Goal: Task Accomplishment & Management: Use online tool/utility

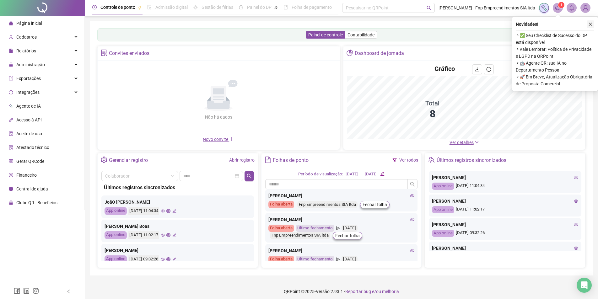
click at [589, 26] on icon "close" at bounding box center [590, 24] width 4 height 4
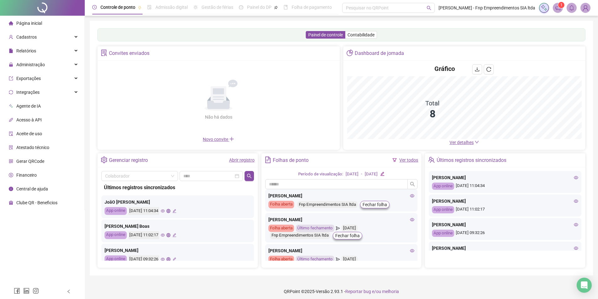
click at [557, 8] on icon "notification" at bounding box center [558, 8] width 6 height 6
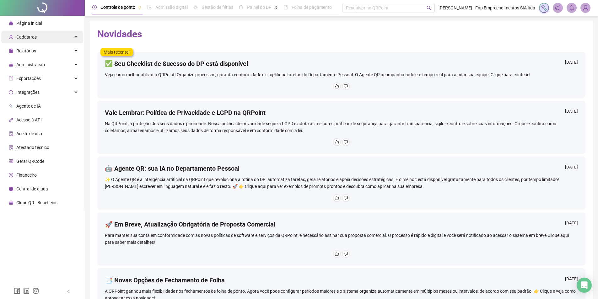
click at [50, 38] on div "Cadastros" at bounding box center [42, 37] width 82 height 13
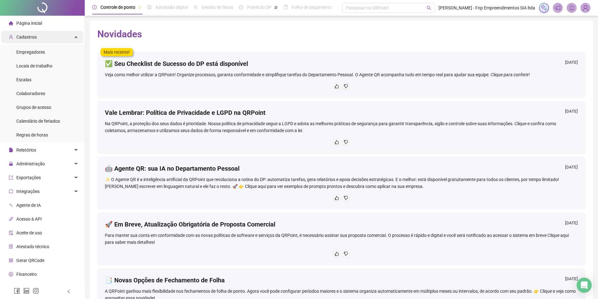
click at [65, 36] on div "Cadastros" at bounding box center [42, 37] width 82 height 13
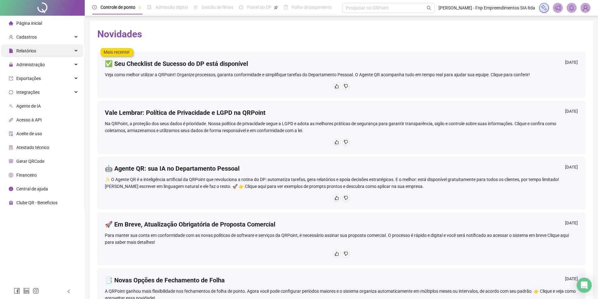
click at [50, 50] on div "Relatórios" at bounding box center [42, 51] width 82 height 13
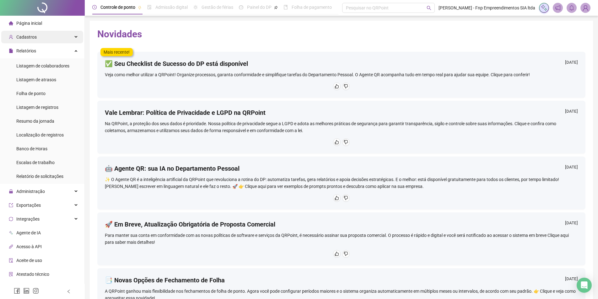
click at [57, 37] on div "Cadastros" at bounding box center [42, 37] width 82 height 13
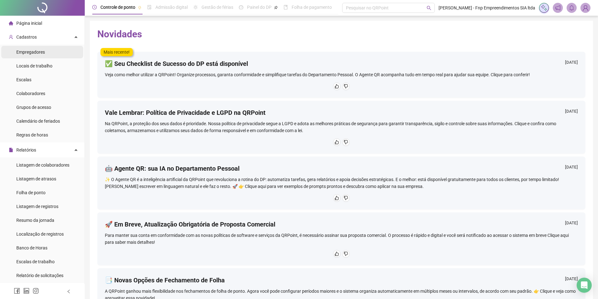
click at [43, 50] on span "Empregadores" at bounding box center [30, 52] width 29 height 5
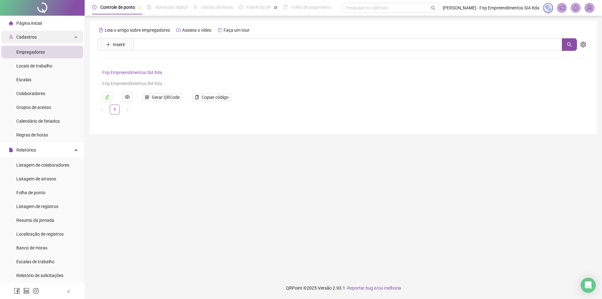
click at [62, 38] on div "Cadastros" at bounding box center [42, 37] width 82 height 13
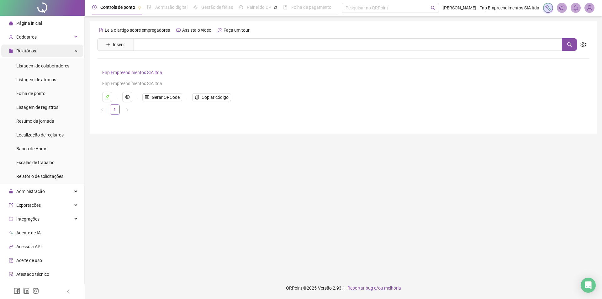
click at [59, 52] on div "Relatórios" at bounding box center [42, 51] width 82 height 13
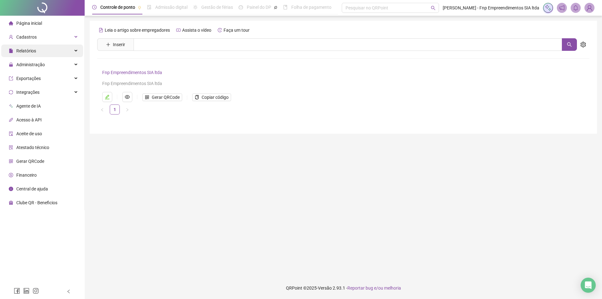
click at [59, 52] on div "Relatórios" at bounding box center [42, 51] width 82 height 13
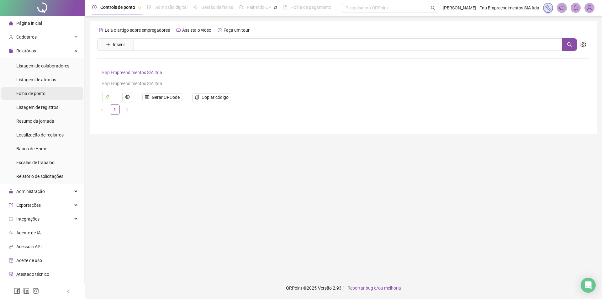
click at [43, 93] on span "Folha de ponto" at bounding box center [30, 93] width 29 height 5
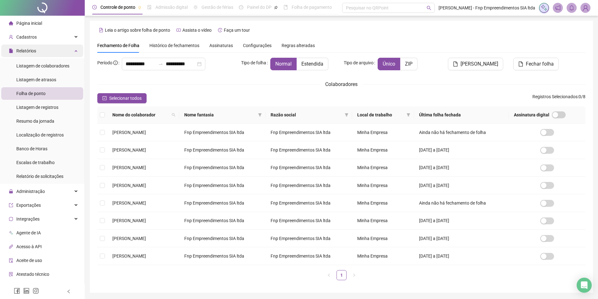
click at [55, 52] on div "Relatórios" at bounding box center [42, 51] width 82 height 13
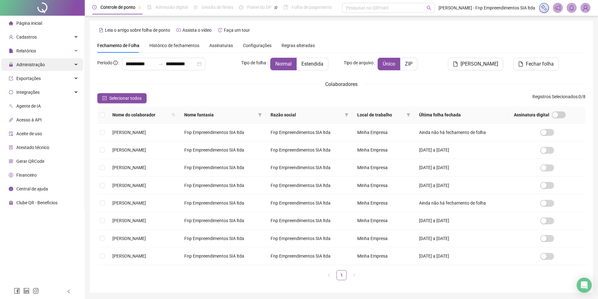
click at [62, 70] on div "Administração" at bounding box center [42, 64] width 82 height 13
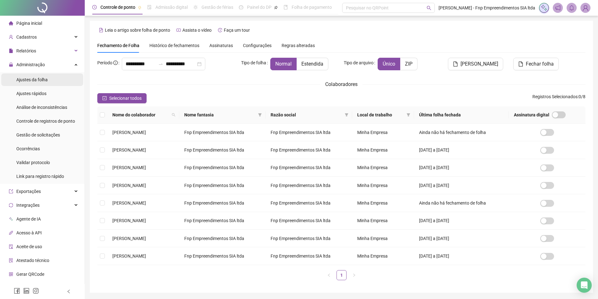
click at [35, 83] on div "Ajustes da folha" at bounding box center [31, 79] width 31 height 13
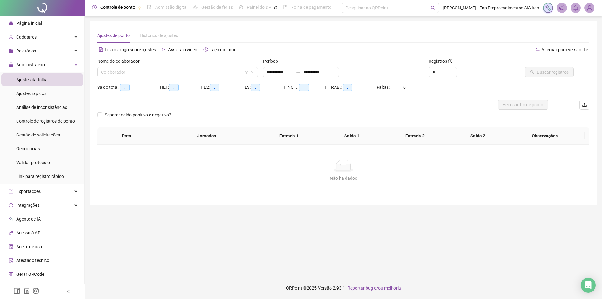
type input "**********"
click at [123, 75] on input "search" at bounding box center [175, 71] width 148 height 9
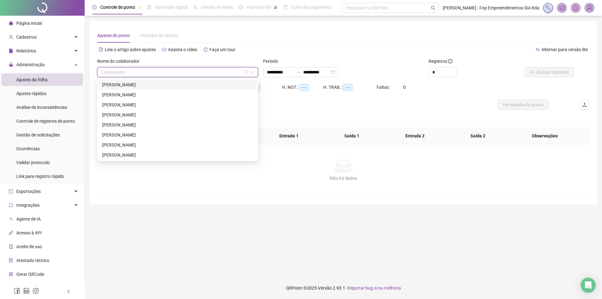
click at [123, 84] on div "[PERSON_NAME]" at bounding box center [177, 84] width 151 height 7
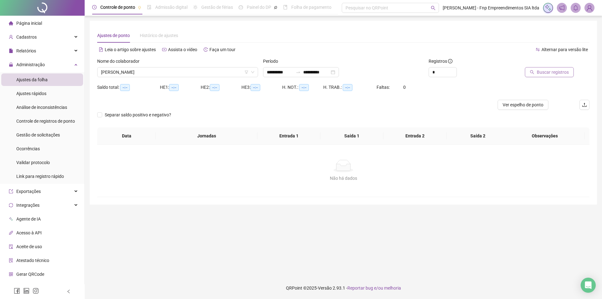
click at [550, 75] on button "Buscar registros" at bounding box center [549, 72] width 49 height 10
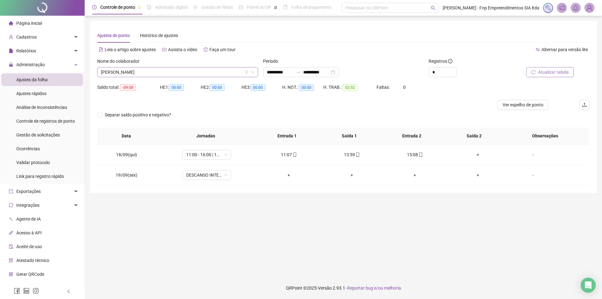
click at [188, 70] on span "[PERSON_NAME]" at bounding box center [177, 71] width 153 height 9
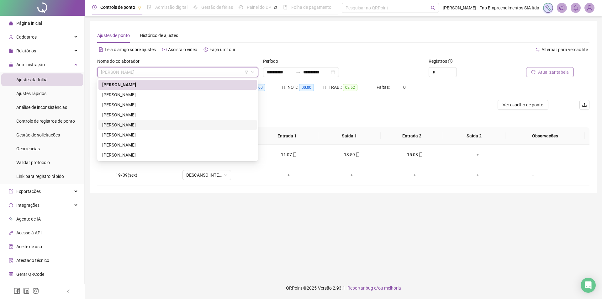
click at [128, 123] on div "[PERSON_NAME]" at bounding box center [177, 124] width 151 height 7
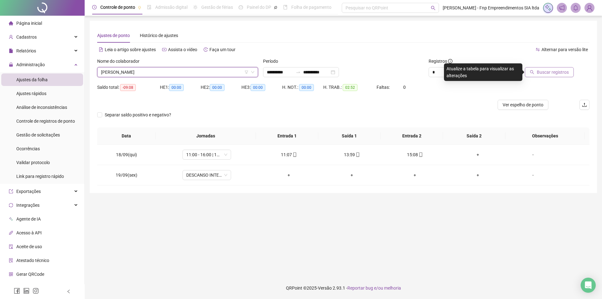
click at [540, 73] on span "Buscar registros" at bounding box center [553, 72] width 32 height 7
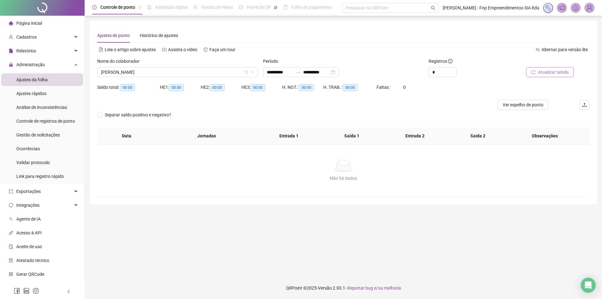
click at [559, 75] on span "Atualizar tabela" at bounding box center [553, 72] width 31 height 7
click at [293, 72] on input "**********" at bounding box center [280, 72] width 26 height 7
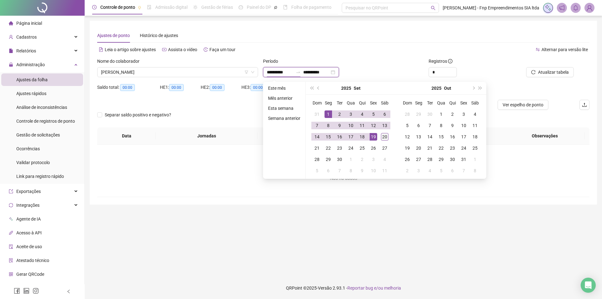
type input "**********"
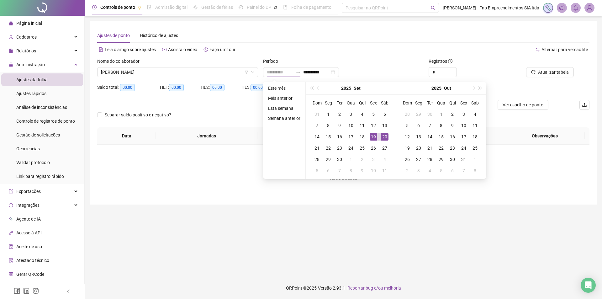
click at [388, 136] on div "20" at bounding box center [385, 137] width 8 height 8
type input "**********"
click at [373, 134] on div "19" at bounding box center [374, 137] width 8 height 8
type input "**********"
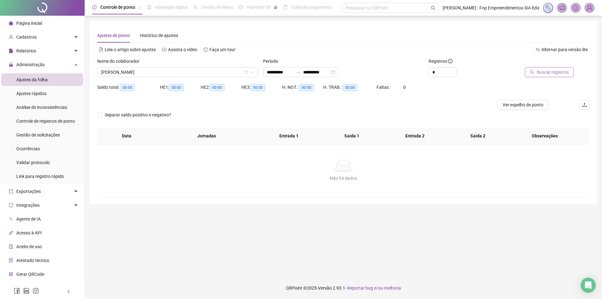
click at [555, 72] on span "Buscar registros" at bounding box center [553, 72] width 32 height 7
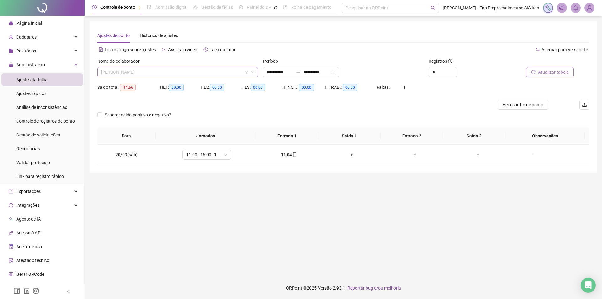
click at [149, 77] on span "[PERSON_NAME]" at bounding box center [177, 71] width 153 height 9
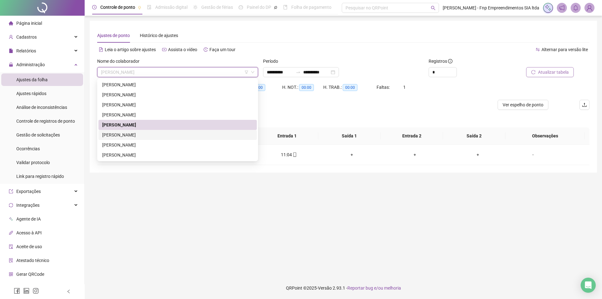
click at [129, 137] on div "[PERSON_NAME]" at bounding box center [177, 134] width 151 height 7
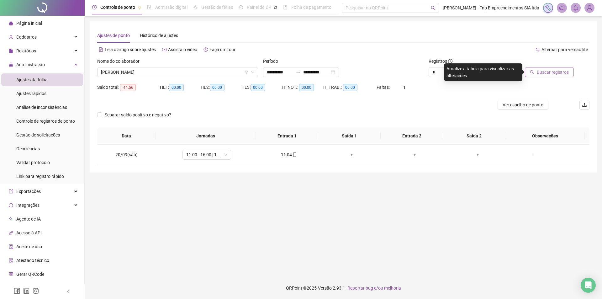
click at [551, 75] on span "Buscar registros" at bounding box center [553, 72] width 32 height 7
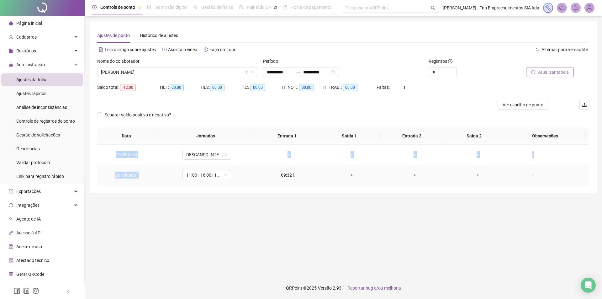
drag, startPoint x: 275, startPoint y: 178, endPoint x: 327, endPoint y: 186, distance: 52.2
click at [324, 186] on div "**********" at bounding box center [344, 107] width 508 height 172
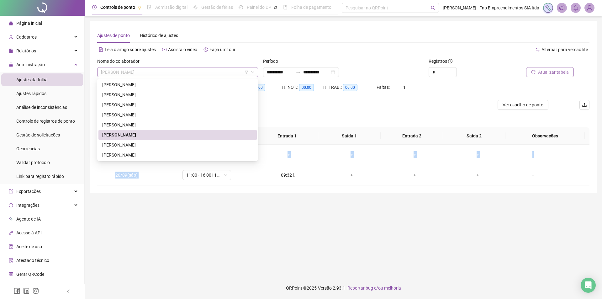
click at [142, 74] on span "[PERSON_NAME]" at bounding box center [177, 71] width 153 height 9
click at [129, 144] on div "[PERSON_NAME]" at bounding box center [177, 145] width 151 height 7
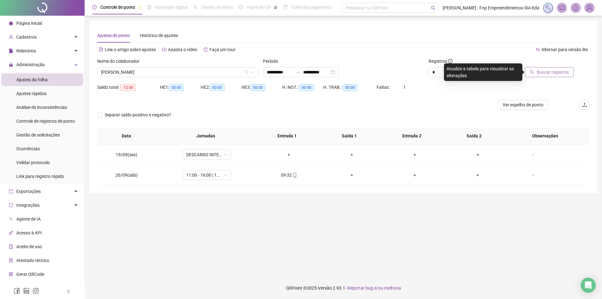
click at [559, 74] on span "Buscar registros" at bounding box center [553, 72] width 32 height 7
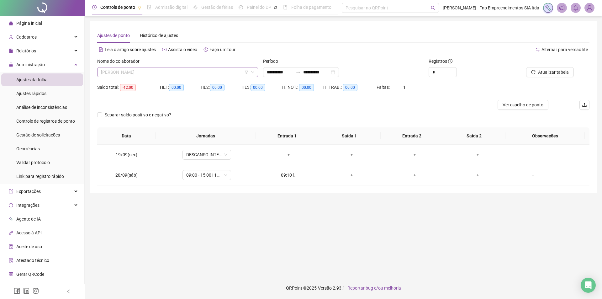
click at [175, 71] on span "[PERSON_NAME]" at bounding box center [177, 71] width 153 height 9
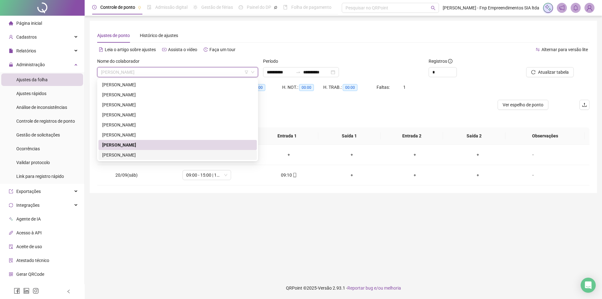
click at [147, 158] on div "[PERSON_NAME]" at bounding box center [178, 155] width 158 height 10
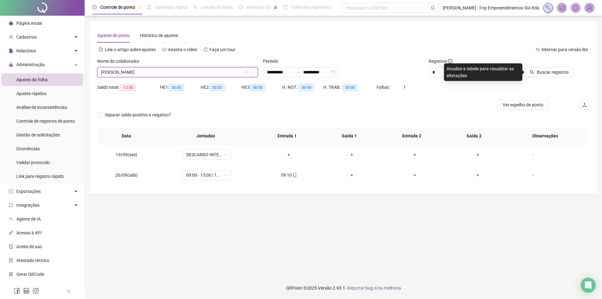
click at [560, 77] on div "Buscar registros" at bounding box center [551, 70] width 83 height 24
click at [561, 73] on span "Buscar registros" at bounding box center [553, 72] width 32 height 7
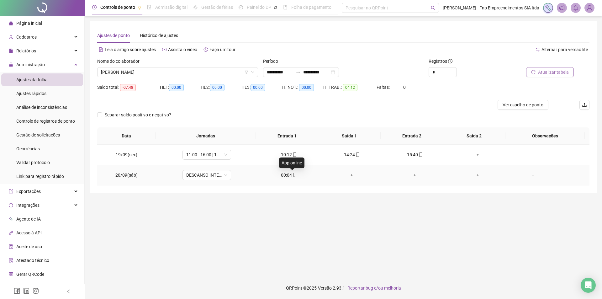
drag, startPoint x: 290, startPoint y: 175, endPoint x: 283, endPoint y: 176, distance: 7.6
click at [283, 176] on div "00:04" at bounding box center [289, 175] width 53 height 7
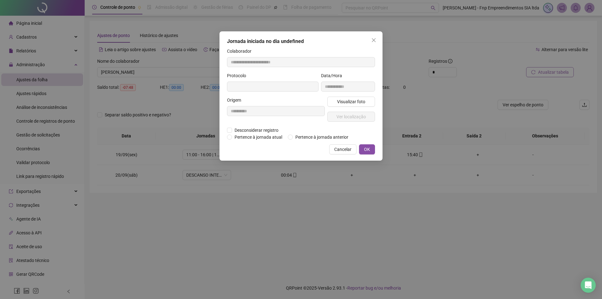
type input "**********"
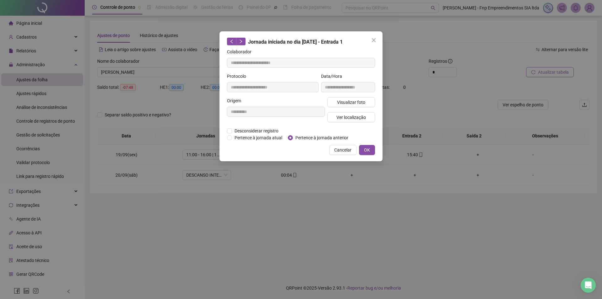
click at [381, 148] on div "**********" at bounding box center [301, 96] width 163 height 130
click at [368, 149] on span "OK" at bounding box center [367, 150] width 6 height 7
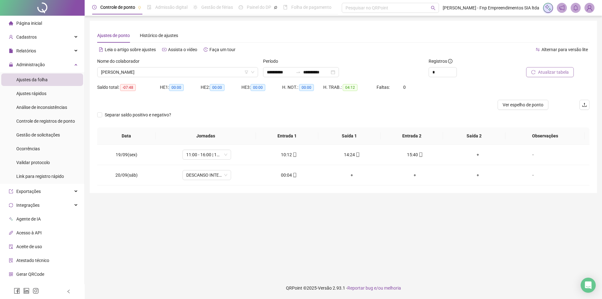
click at [557, 71] on span "Atualizar tabela" at bounding box center [553, 72] width 31 height 7
click at [221, 156] on span "11:00 - 16:00 | 17:00 - 00:00" at bounding box center [206, 154] width 41 height 9
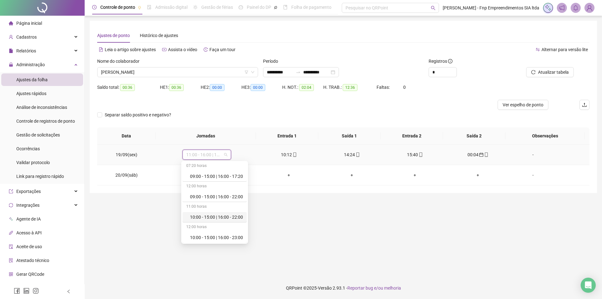
scroll to position [63, 0]
click at [221, 237] on div "10:00 - 15:00 | 16:00 - 23:00" at bounding box center [216, 236] width 53 height 7
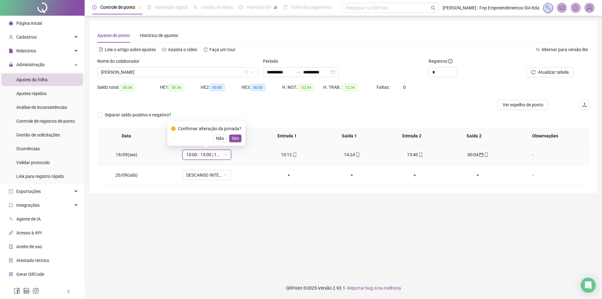
click at [234, 137] on span "Sim" at bounding box center [235, 138] width 7 height 7
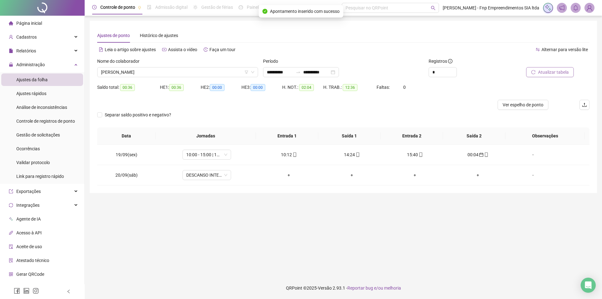
click at [567, 73] on span "Atualizar tabela" at bounding box center [553, 72] width 31 height 7
click at [188, 70] on span "[PERSON_NAME]" at bounding box center [177, 71] width 153 height 9
